Goal: Information Seeking & Learning: Learn about a topic

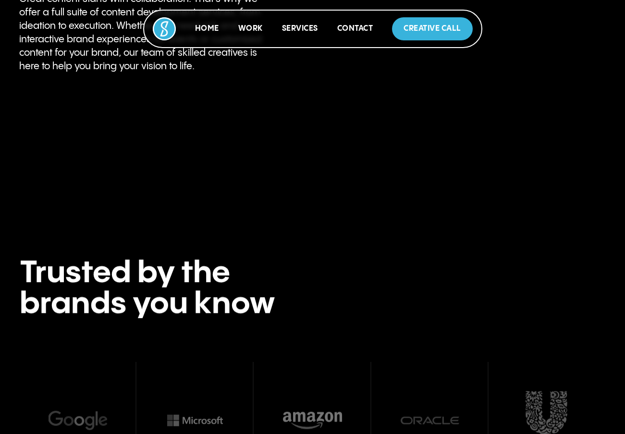
scroll to position [2834, 0]
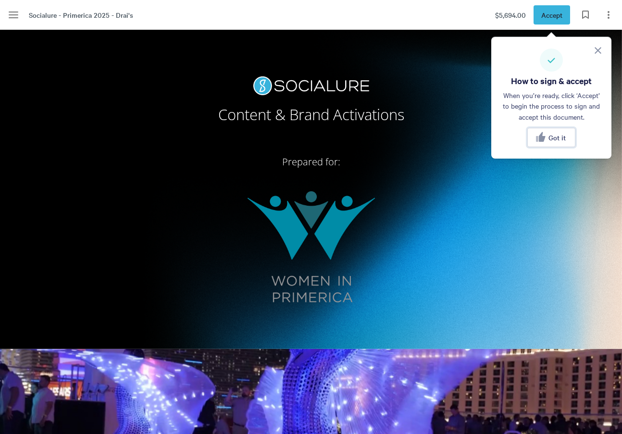
click at [560, 144] on button "Got it" at bounding box center [551, 137] width 48 height 19
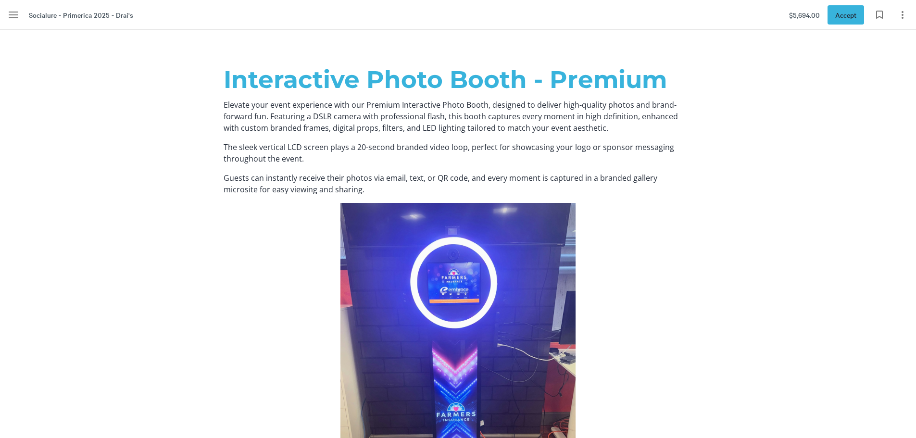
scroll to position [9101, 0]
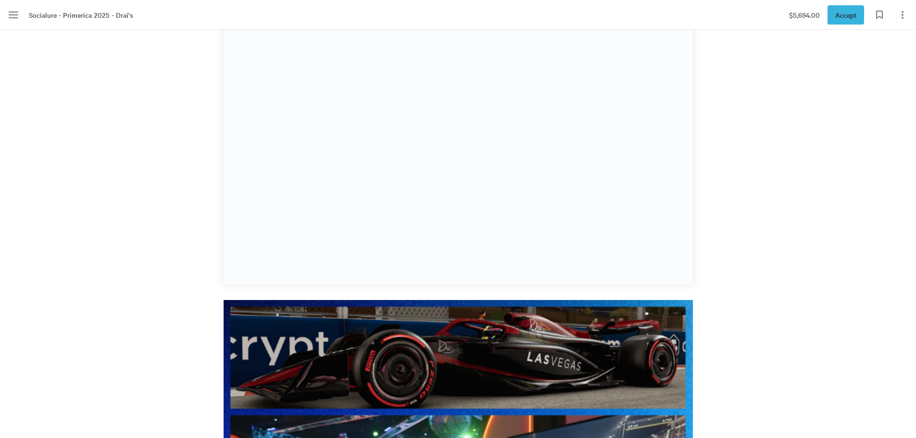
scroll to position [12741, 0]
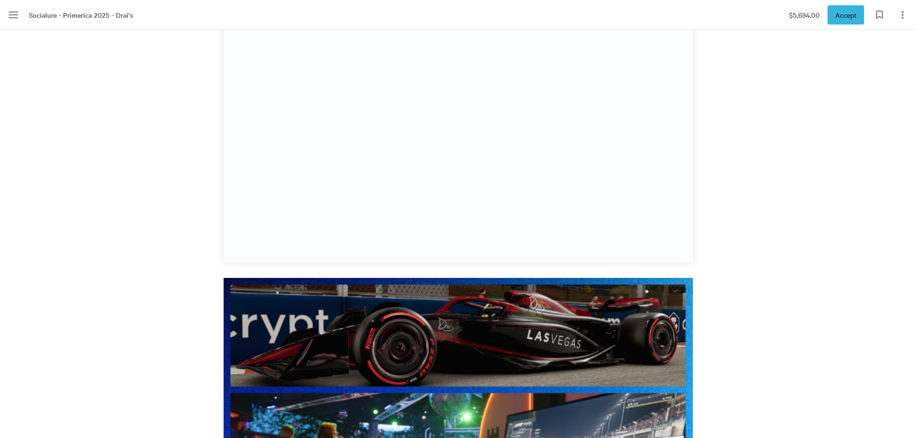
click at [167, 157] on div at bounding box center [458, 334] width 916 height 961
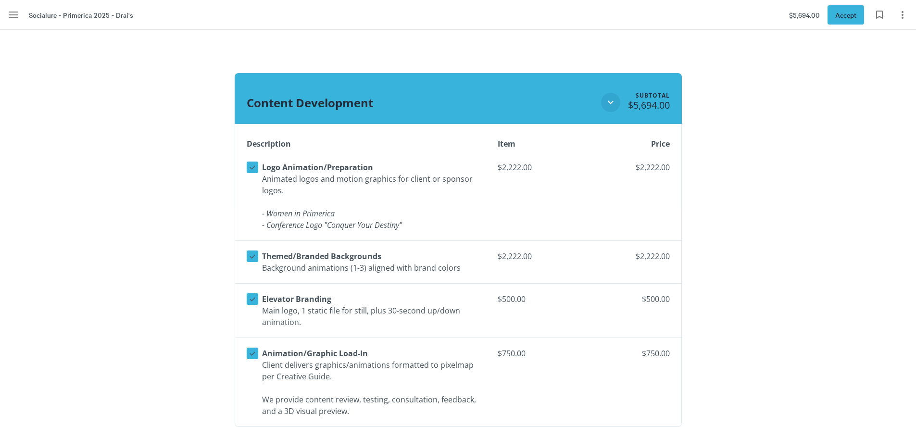
scroll to position [1394, 0]
